Goal: Check status: Check status

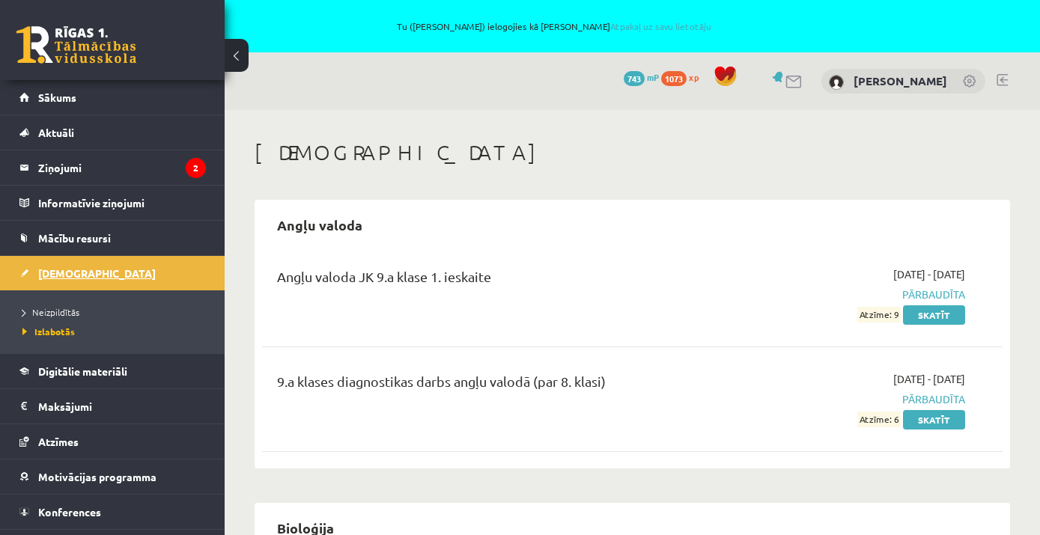
scroll to position [228, 0]
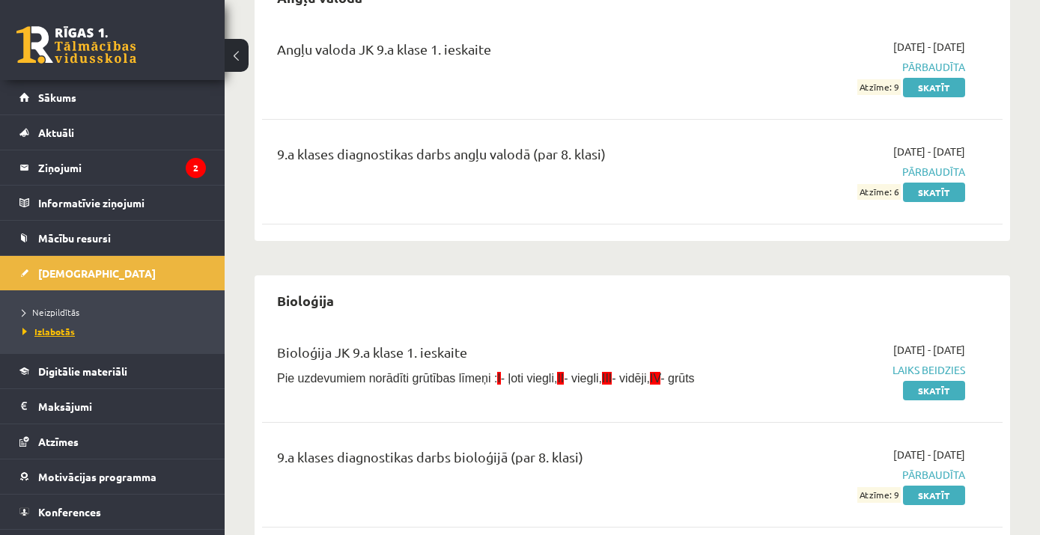
click at [70, 331] on span "Izlabotās" at bounding box center [48, 332] width 52 height 12
click at [58, 313] on span "Neizpildītās" at bounding box center [50, 312] width 57 height 12
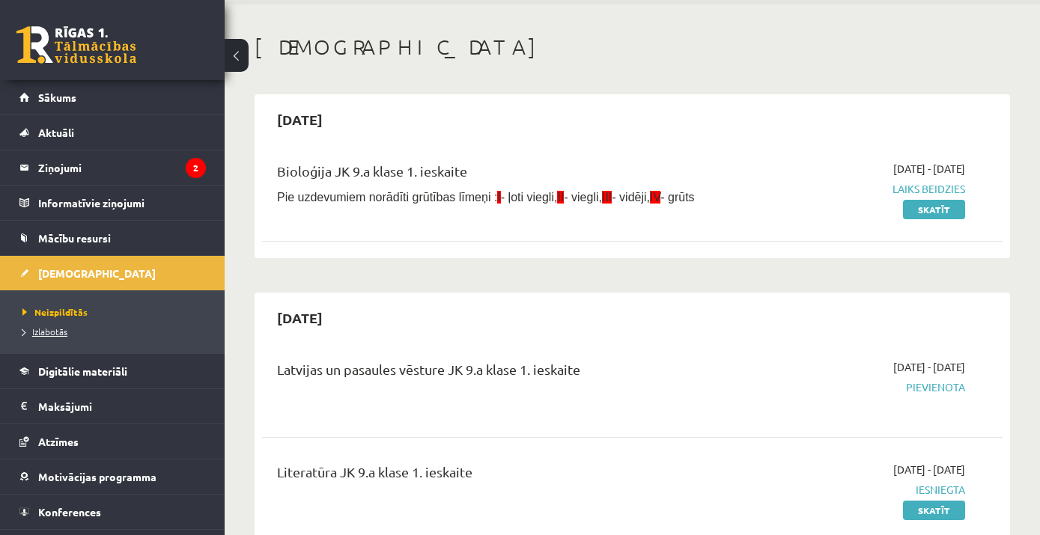
scroll to position [105, 0]
click at [50, 329] on span "Izlabotās" at bounding box center [44, 332] width 45 height 12
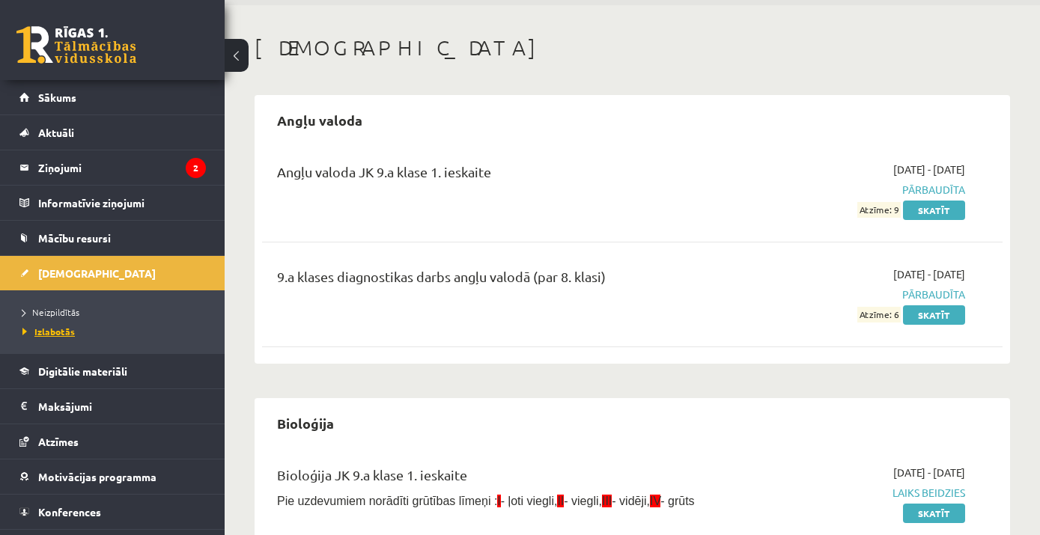
click at [53, 332] on span "Izlabotās" at bounding box center [48, 332] width 52 height 12
click at [58, 438] on span "Atzīmes" at bounding box center [58, 441] width 40 height 13
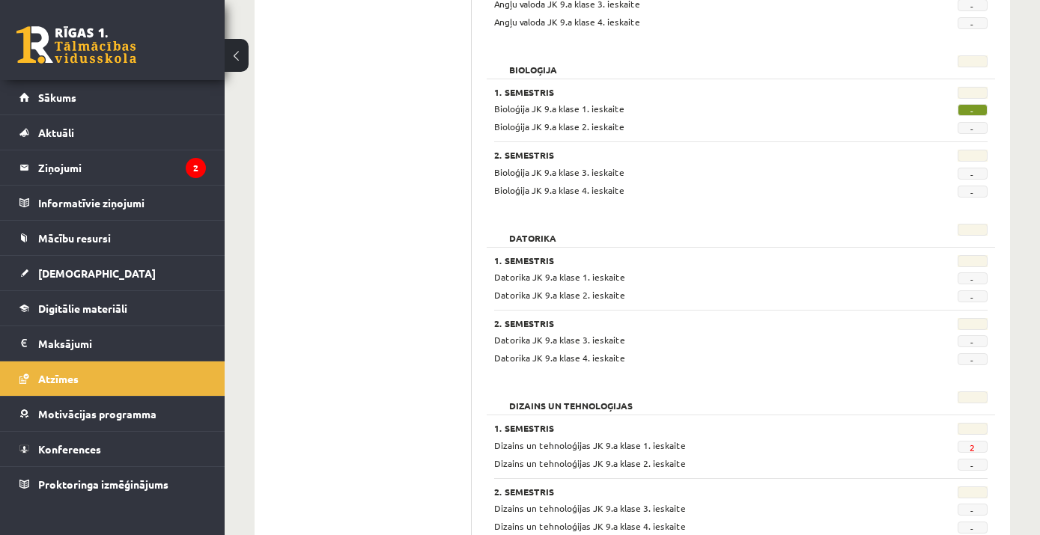
scroll to position [453, 0]
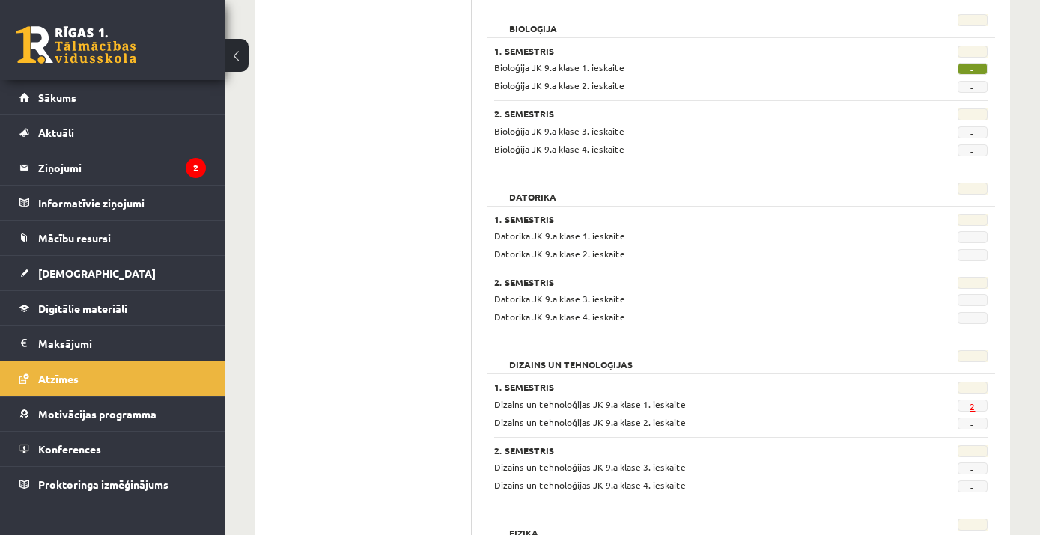
click at [975, 404] on link "2" at bounding box center [972, 407] width 5 height 12
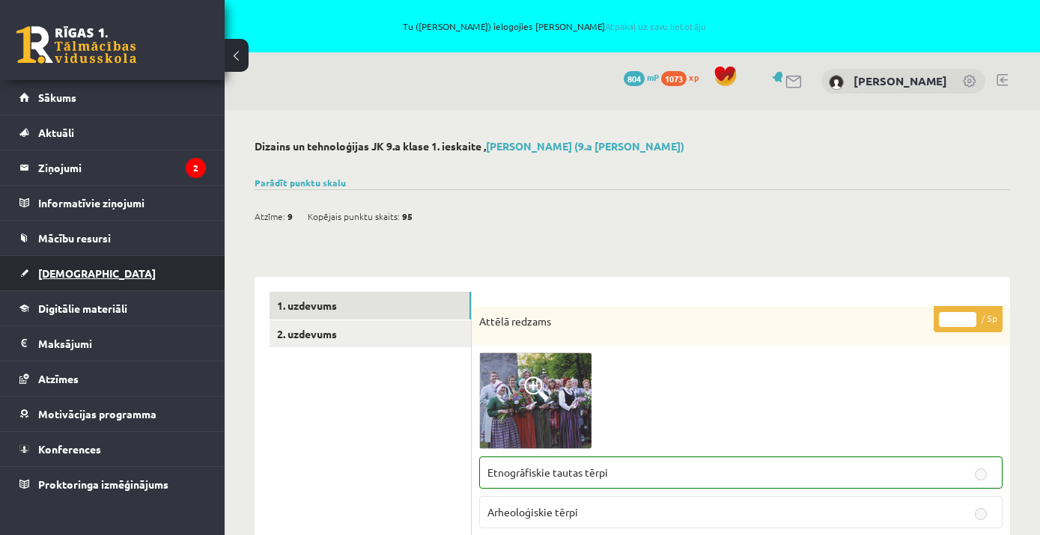
click at [58, 276] on span "[DEMOGRAPHIC_DATA]" at bounding box center [97, 273] width 118 height 13
